Goal: Information Seeking & Learning: Learn about a topic

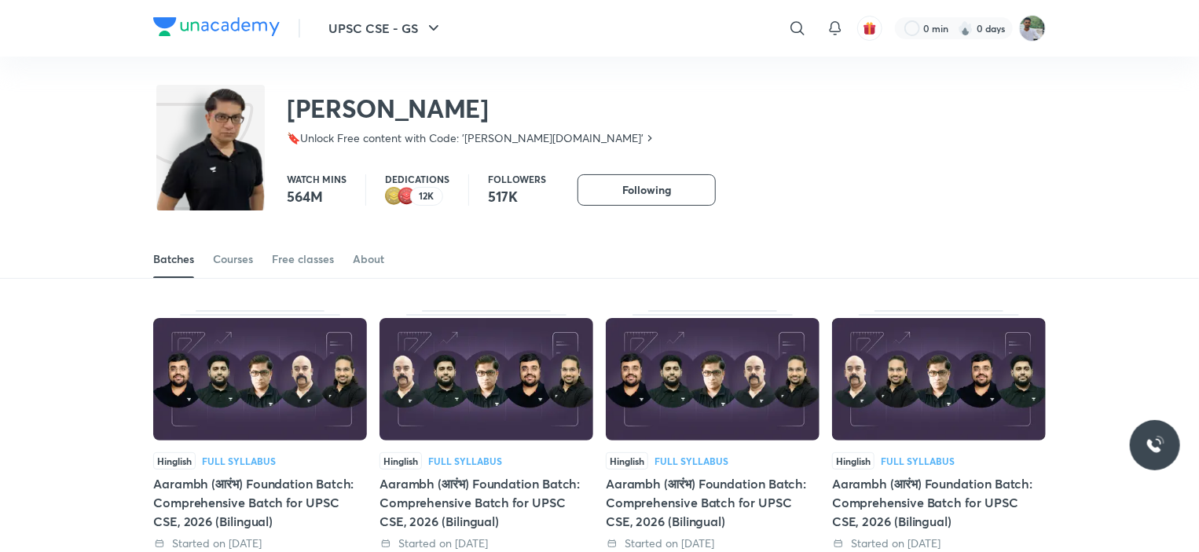
click at [528, 263] on div "Batches Courses Free classes About" at bounding box center [599, 259] width 893 height 38
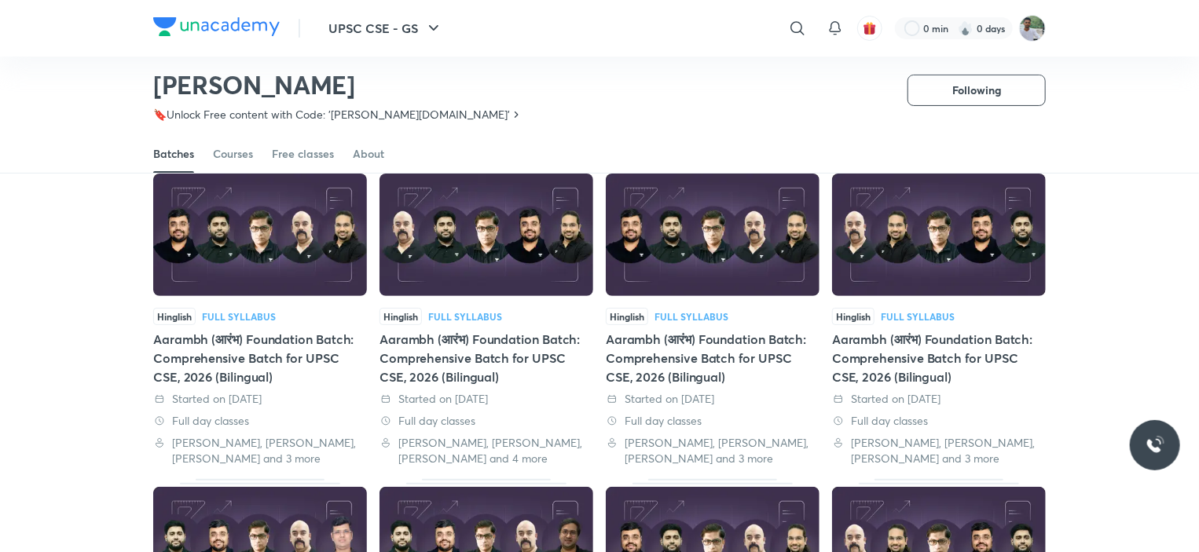
scroll to position [99, 0]
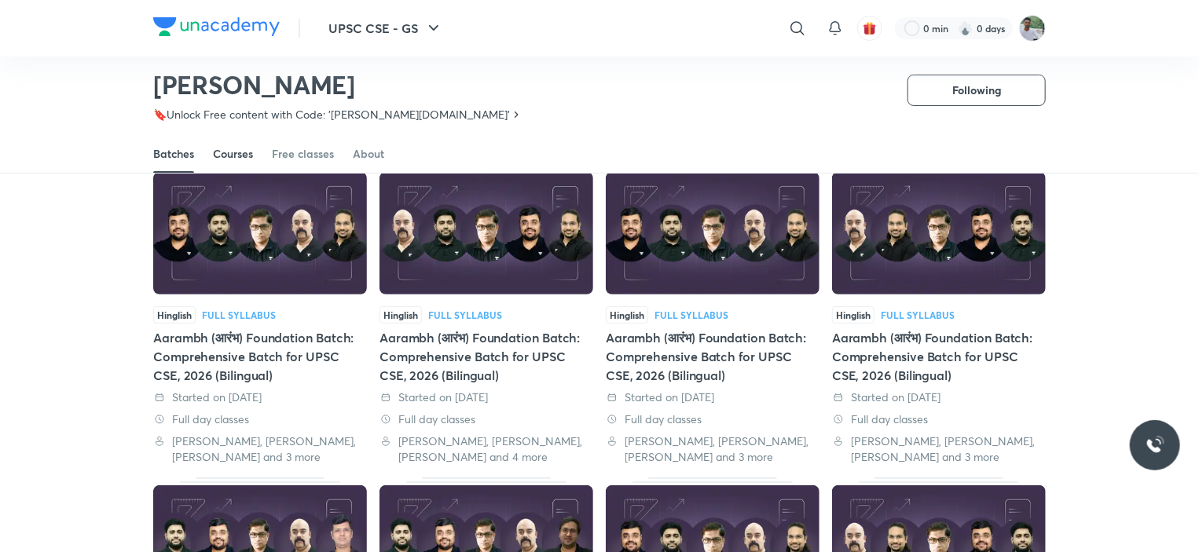
click at [221, 159] on div "Courses" at bounding box center [233, 154] width 40 height 16
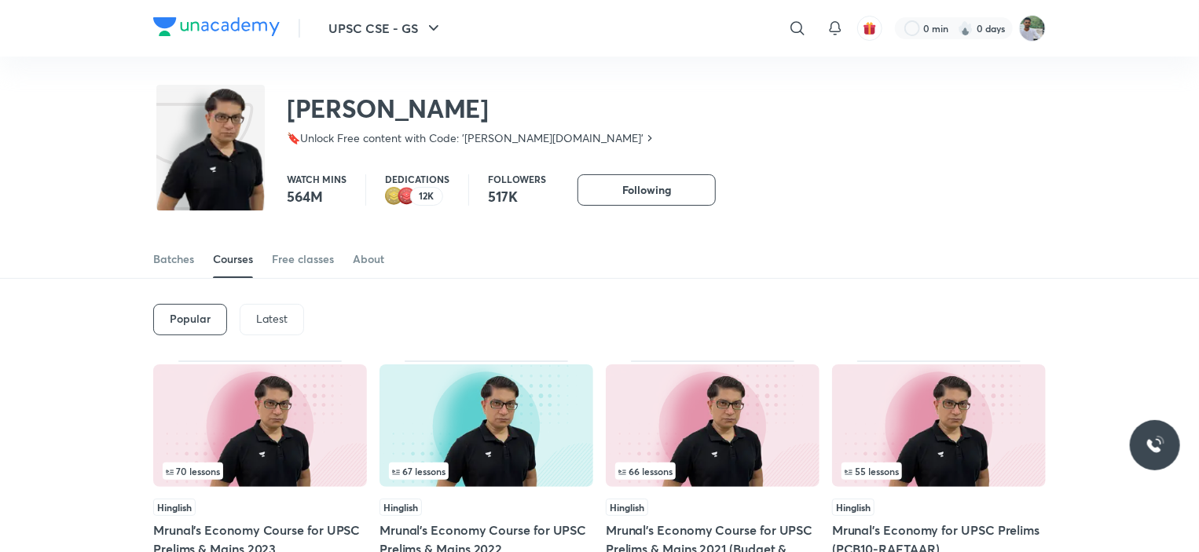
click at [266, 320] on p "Latest" at bounding box center [271, 319] width 31 height 13
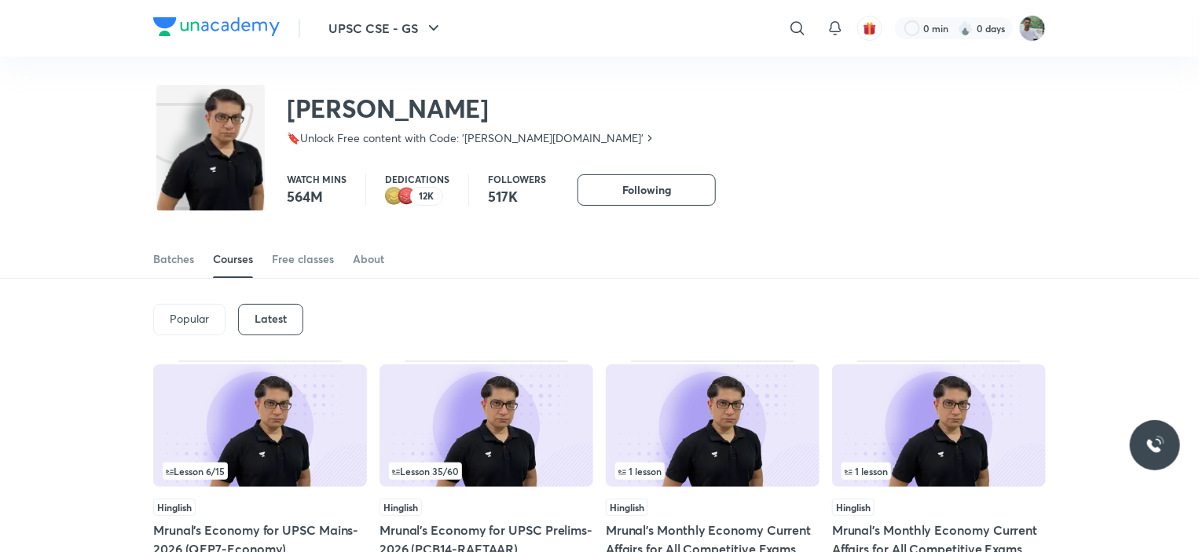
click at [765, 328] on div "Popular Latest" at bounding box center [599, 320] width 893 height 82
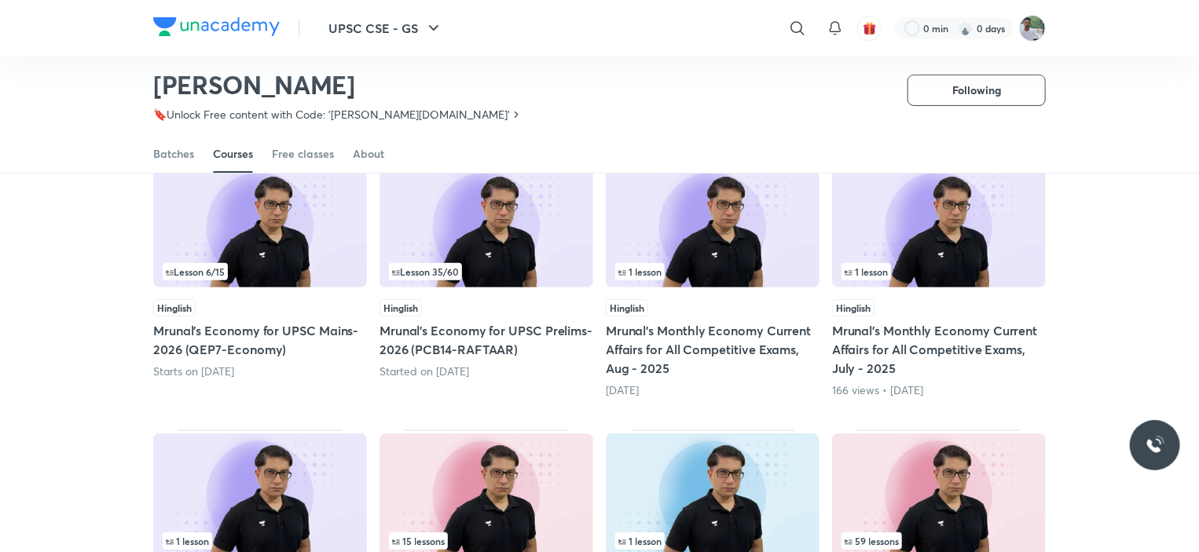
scroll to position [194, 0]
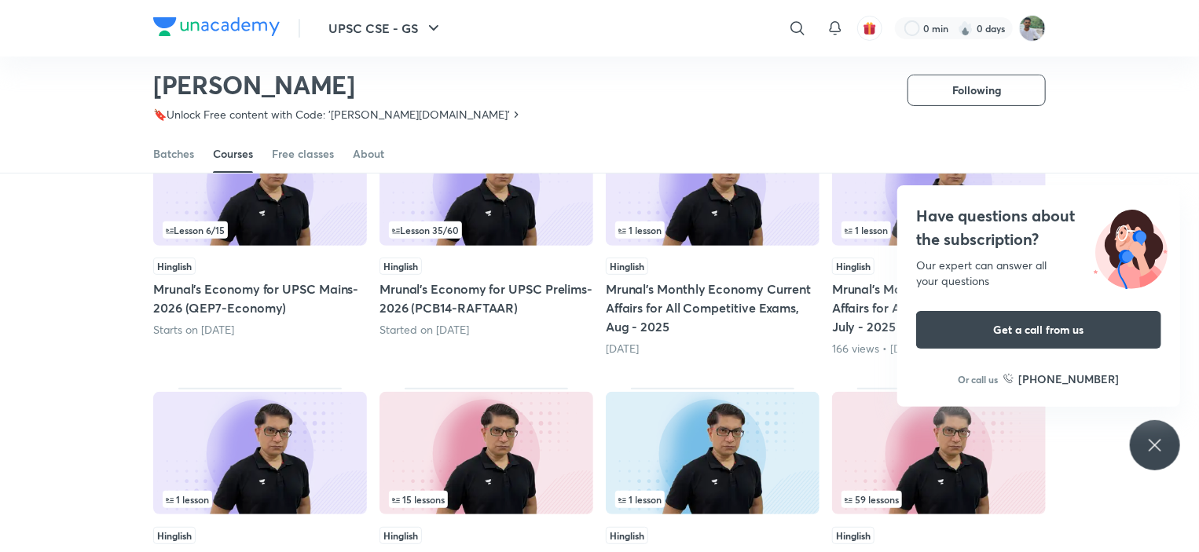
click at [1147, 441] on icon at bounding box center [1155, 445] width 19 height 19
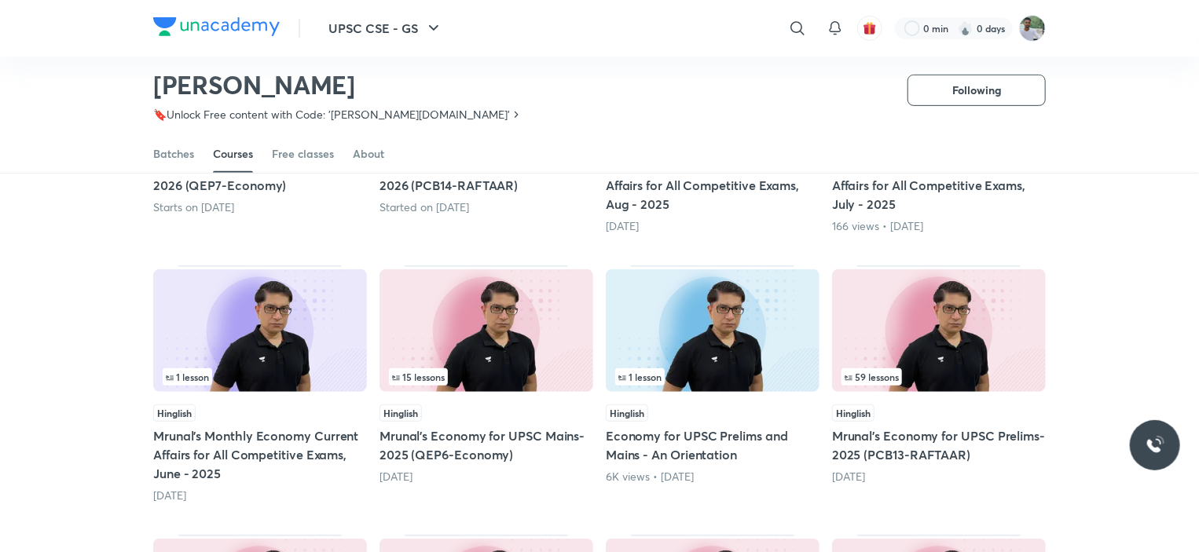
scroll to position [320, 0]
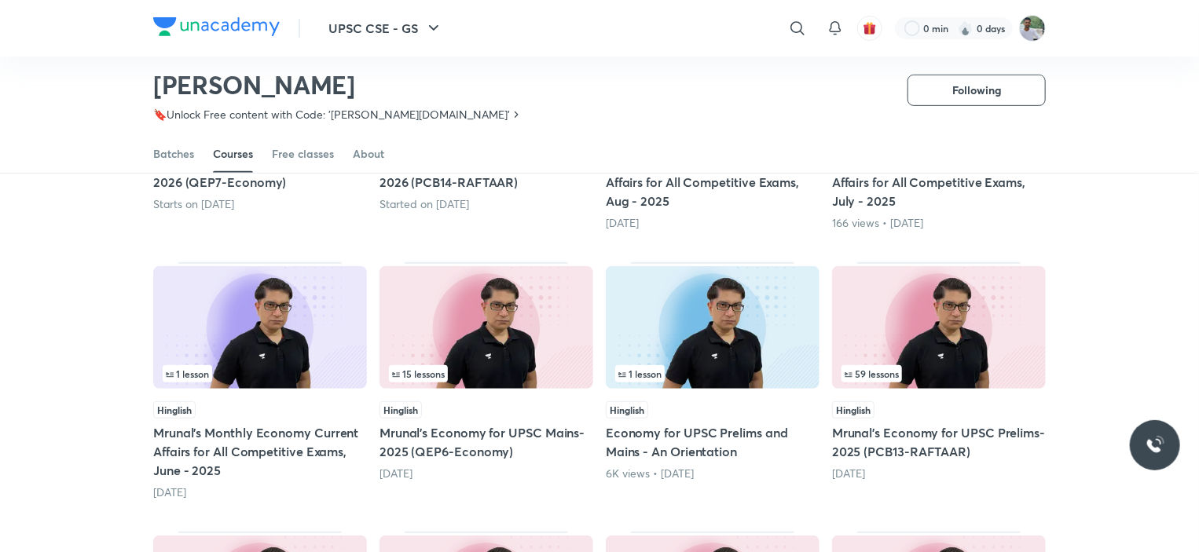
click at [530, 351] on img at bounding box center [487, 327] width 214 height 123
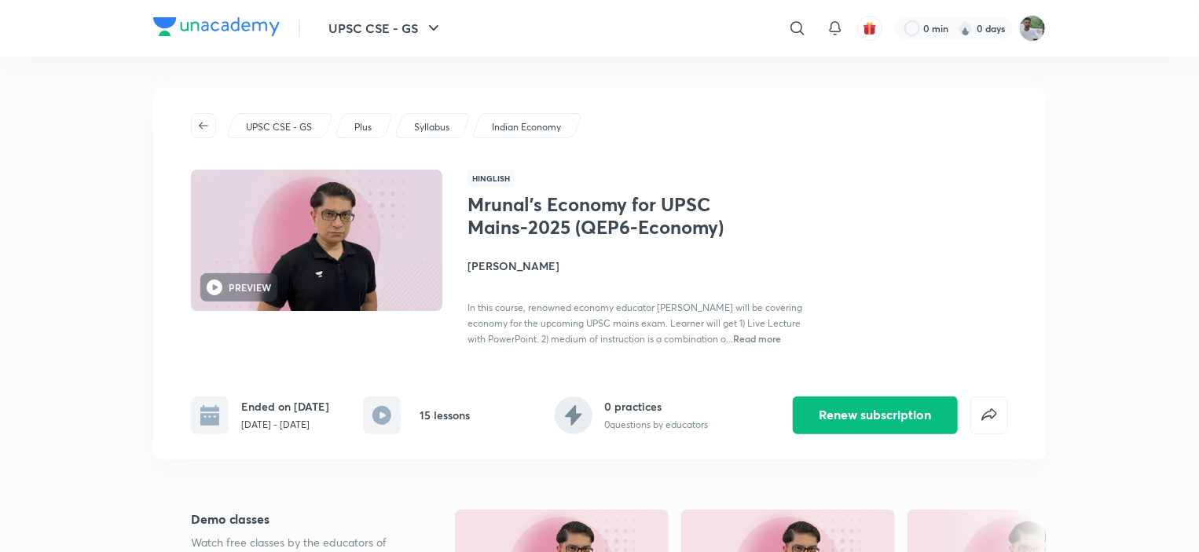
click at [976, 296] on div "Mrunal’s Economy for UPSC Mains-2025 (QEP6-Economy) [PERSON_NAME] In this cours…" at bounding box center [738, 269] width 541 height 153
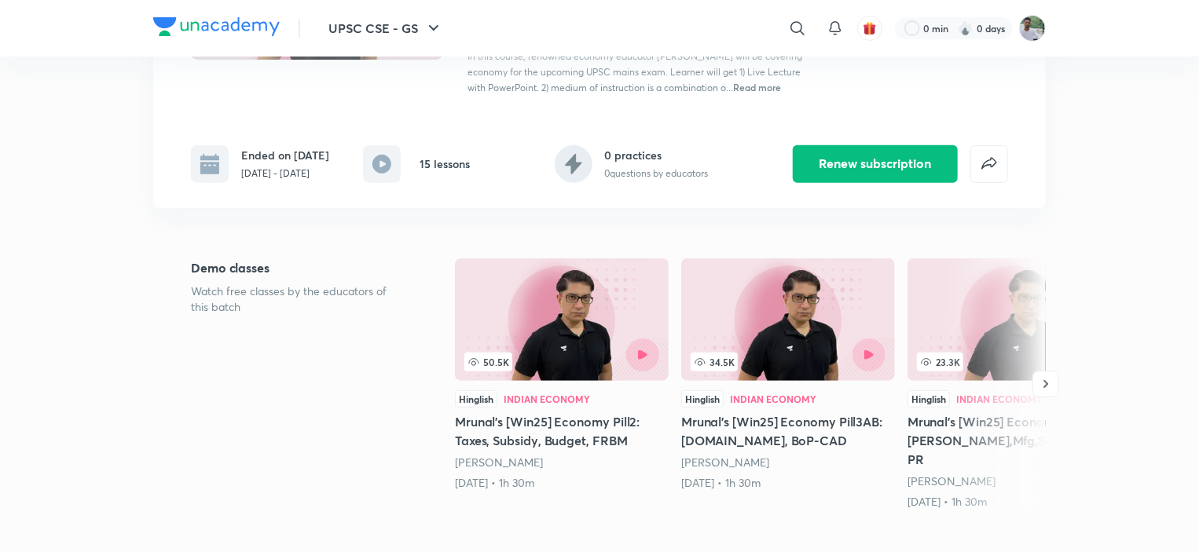
scroll to position [283, 0]
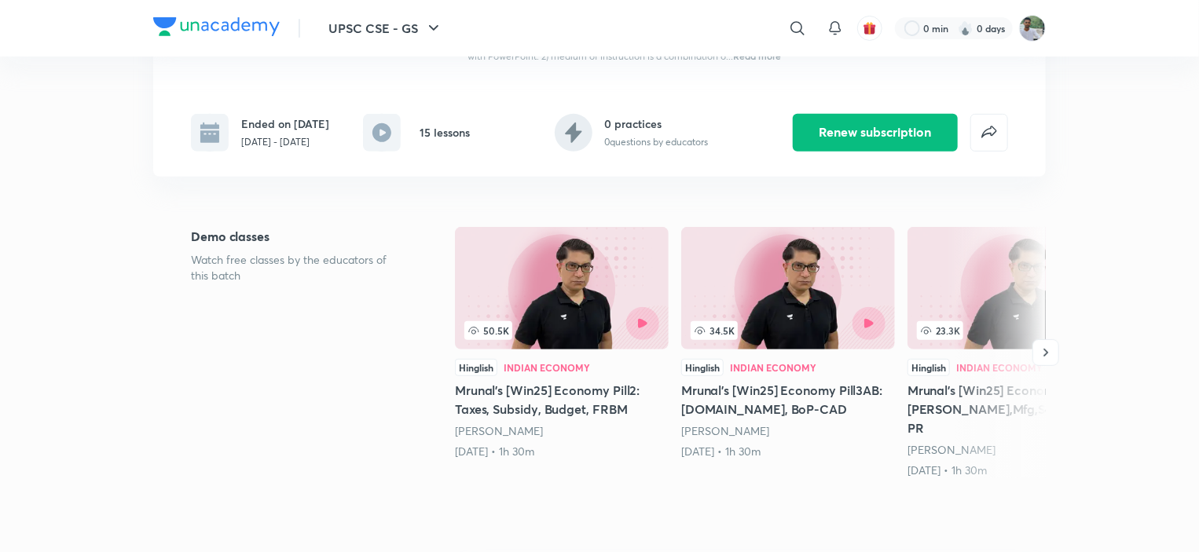
click at [539, 295] on img at bounding box center [562, 288] width 214 height 123
